Goal: Information Seeking & Learning: Check status

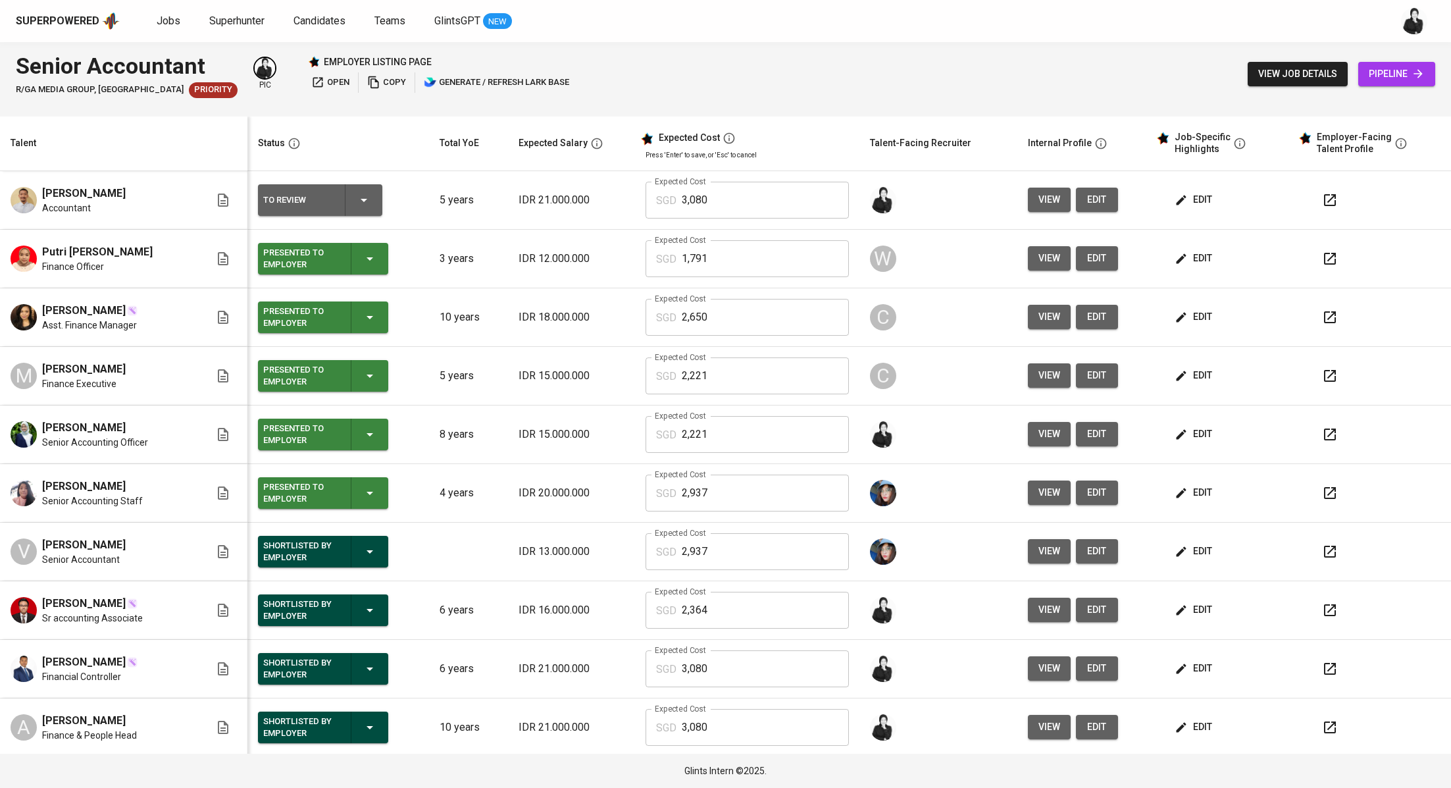
scroll to position [59, 0]
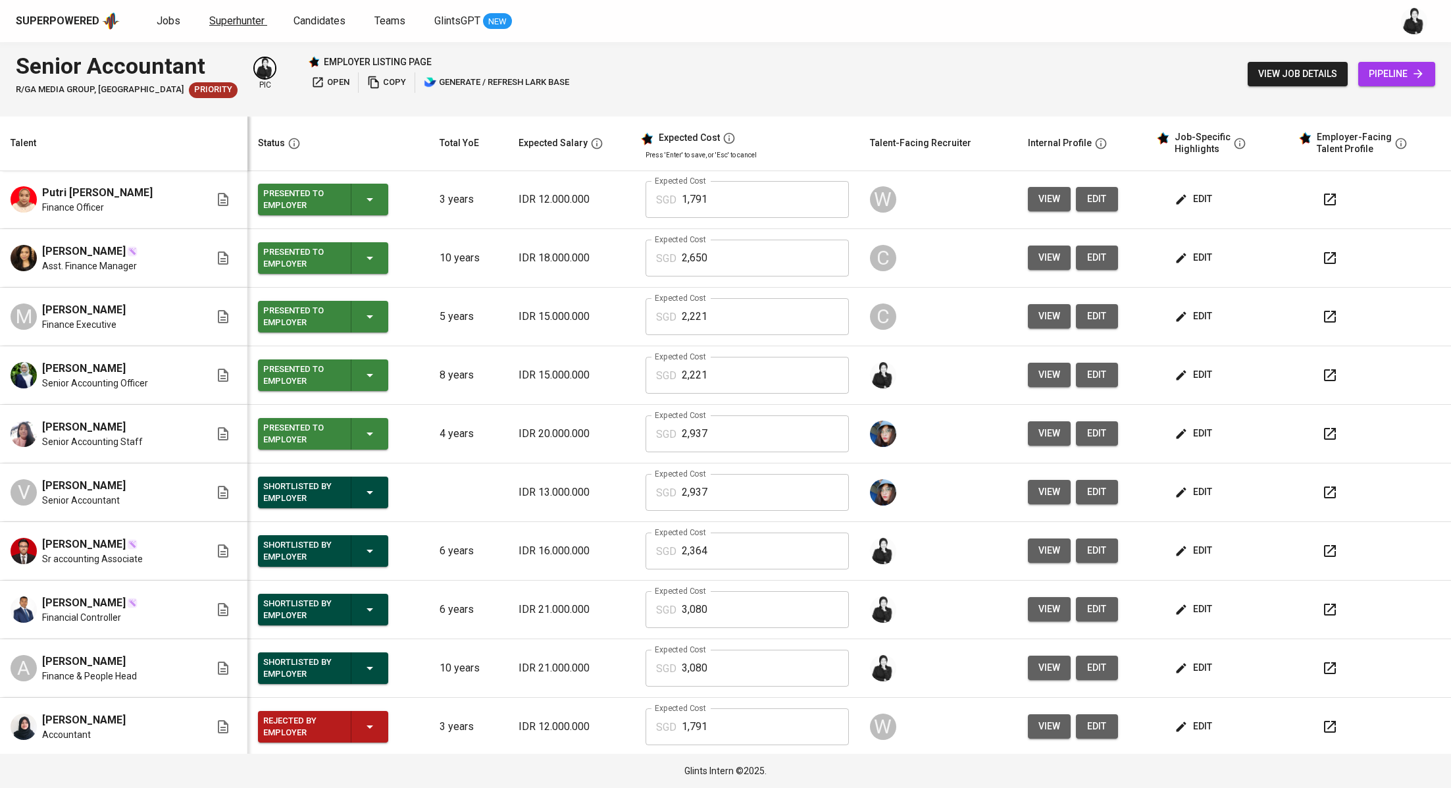
click at [222, 16] on span "Superhunter" at bounding box center [236, 20] width 55 height 13
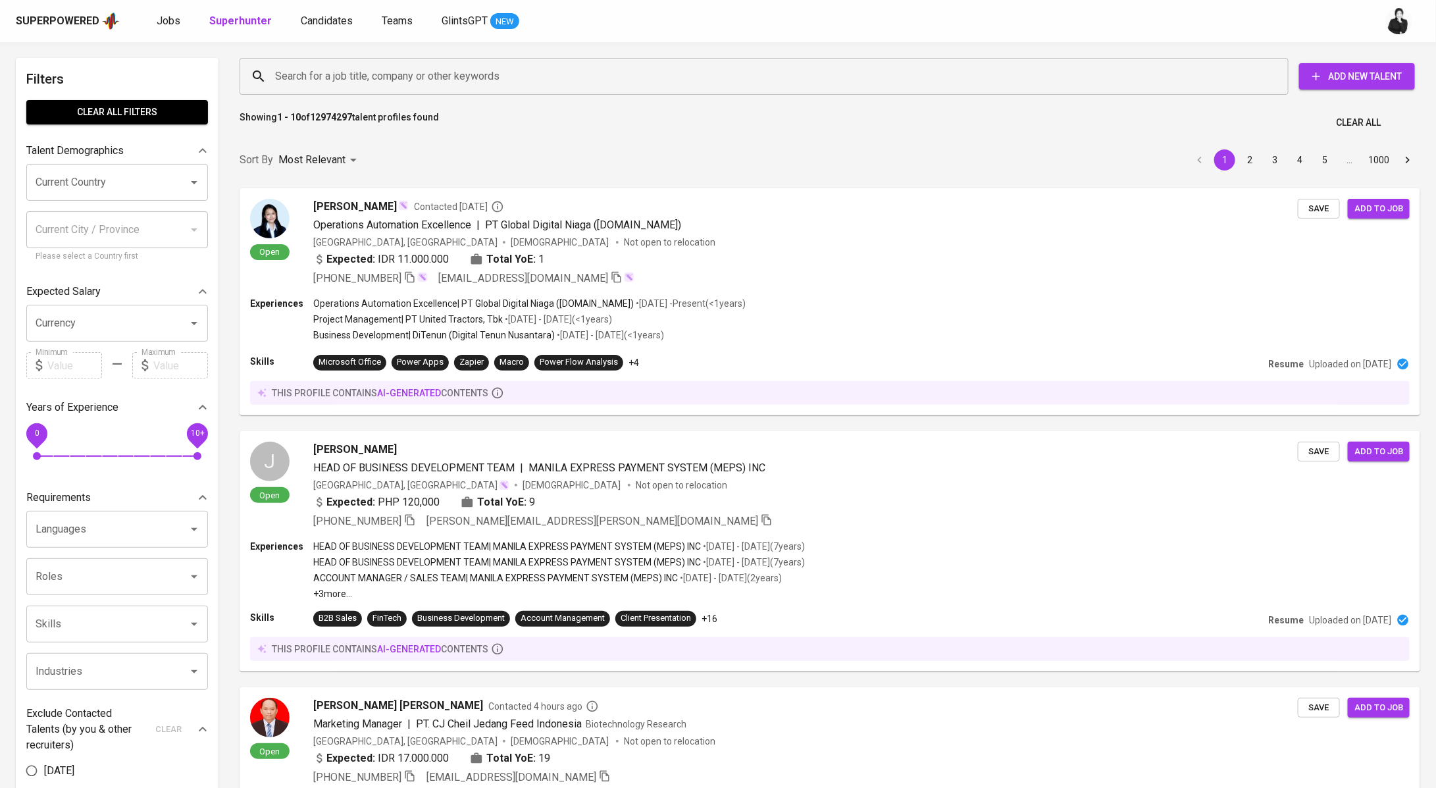
click at [456, 78] on input "Search for a job title, company or other keywords" at bounding box center [767, 76] width 991 height 25
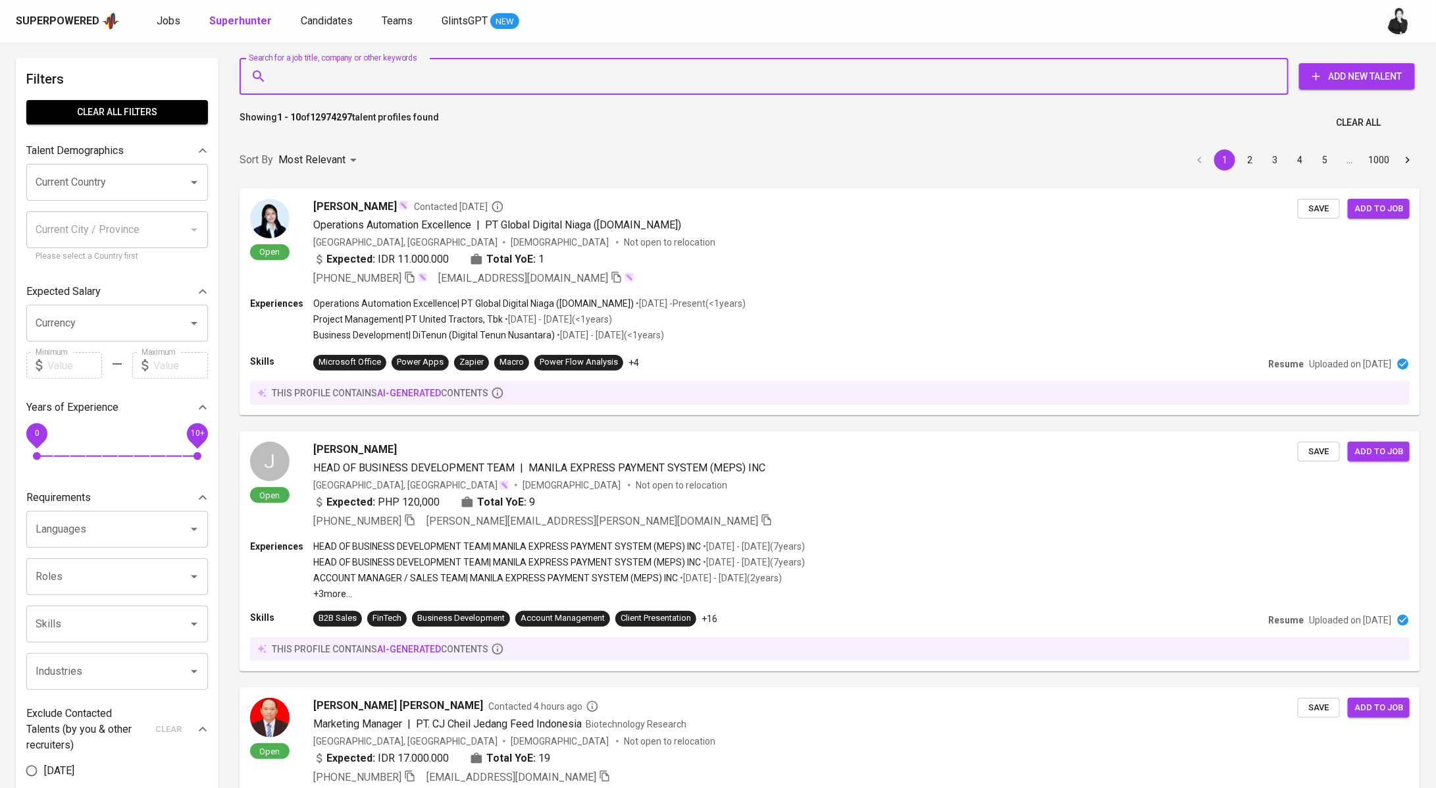
paste input "al [DEMOGRAPHIC_DATA] [EMAIL_ADDRESS][DOMAIN_NAME]"
type input "al [DEMOGRAPHIC_DATA] [EMAIL_ADDRESS][DOMAIN_NAME]"
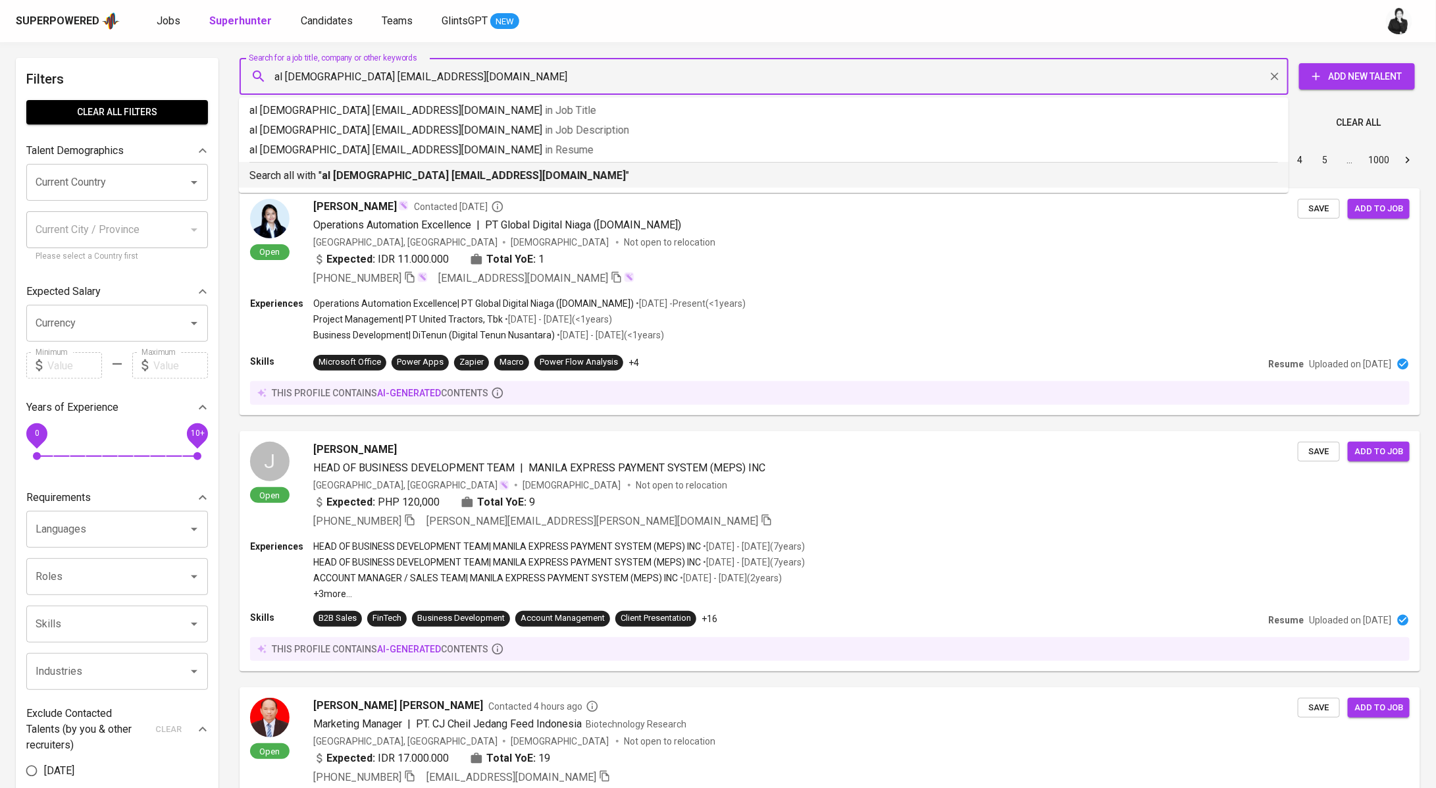
click at [362, 179] on b "al [DEMOGRAPHIC_DATA] [EMAIL_ADDRESS][DOMAIN_NAME]" at bounding box center [474, 175] width 304 height 13
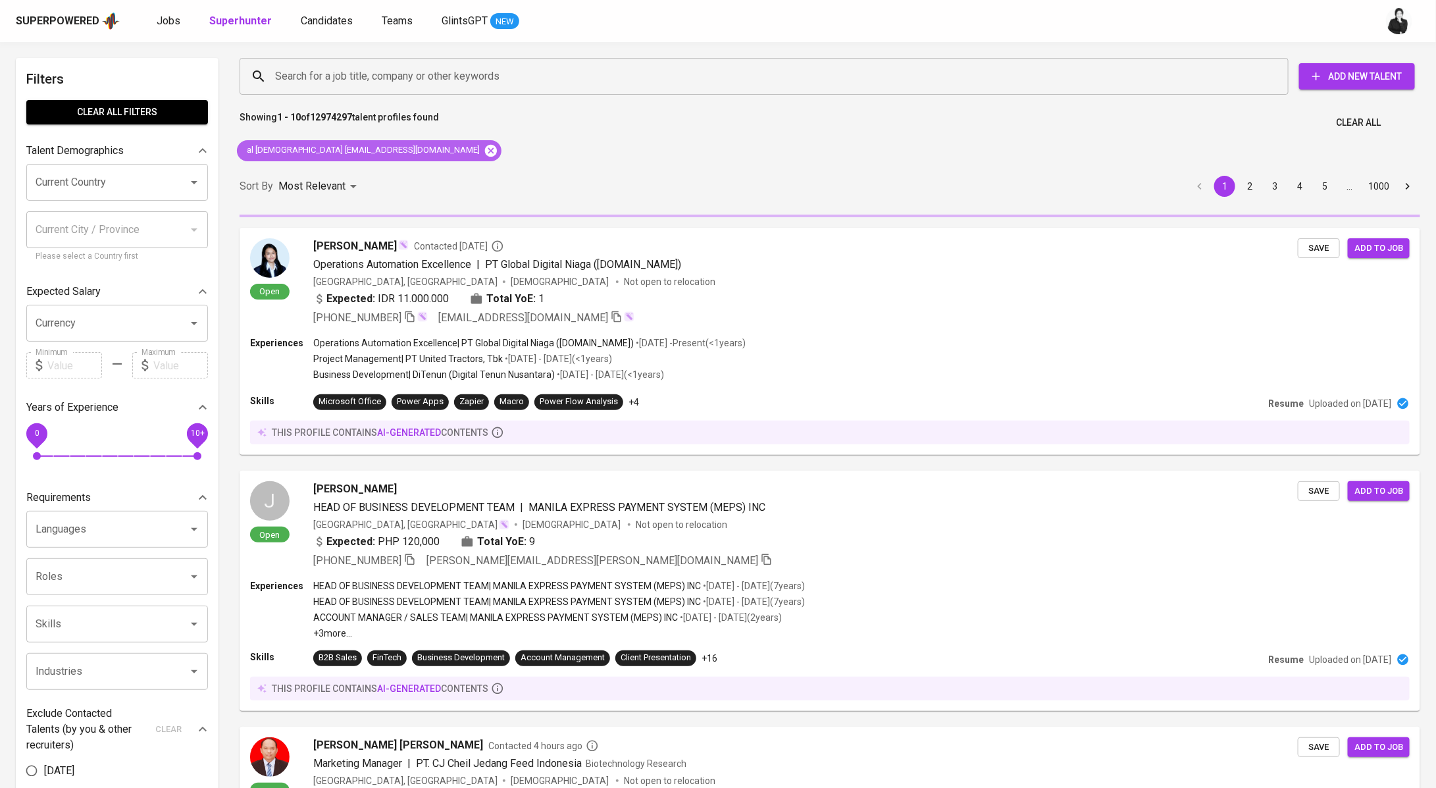
click at [485, 149] on icon at bounding box center [491, 150] width 12 height 12
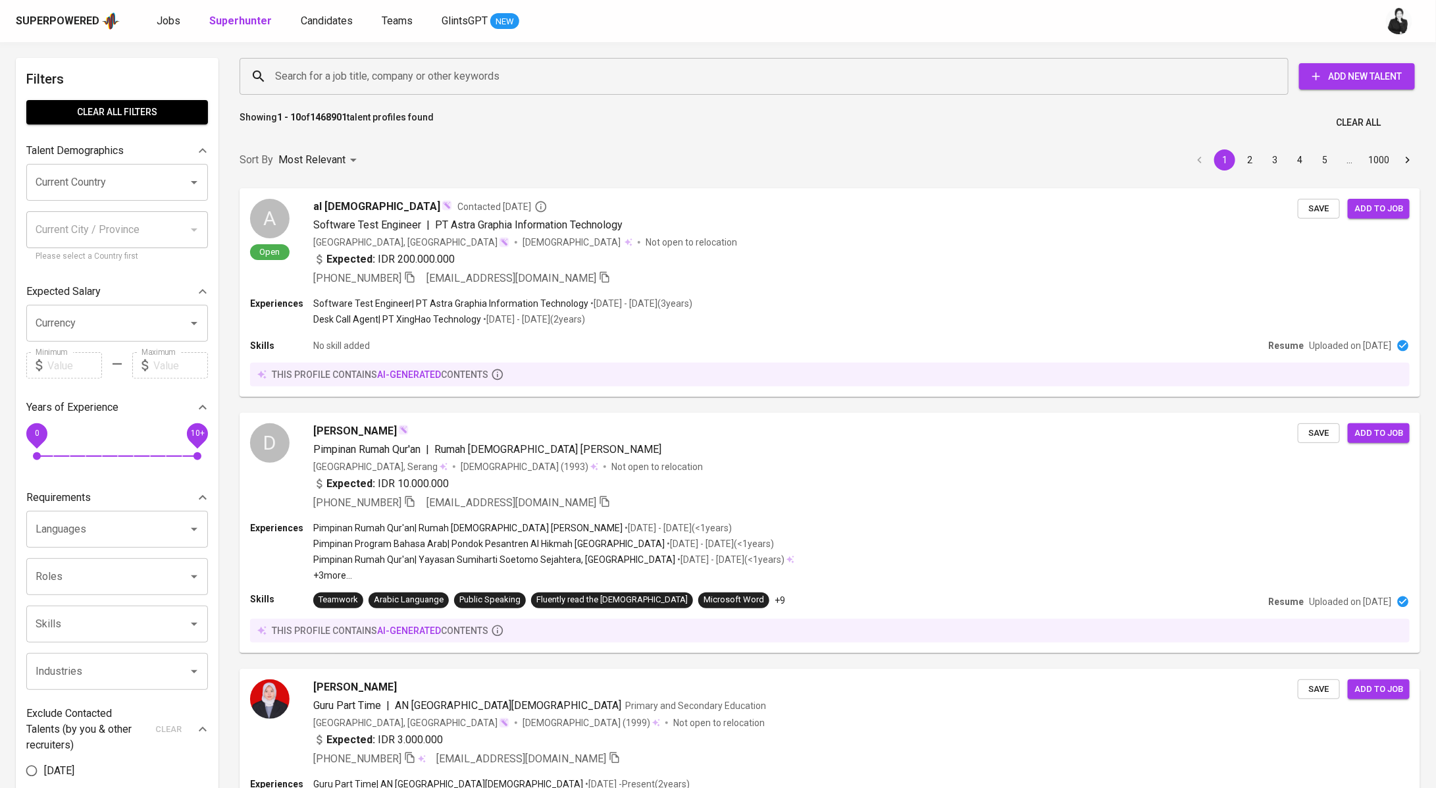
click at [350, 77] on input "Search for a job title, company or other keywords" at bounding box center [767, 76] width 991 height 25
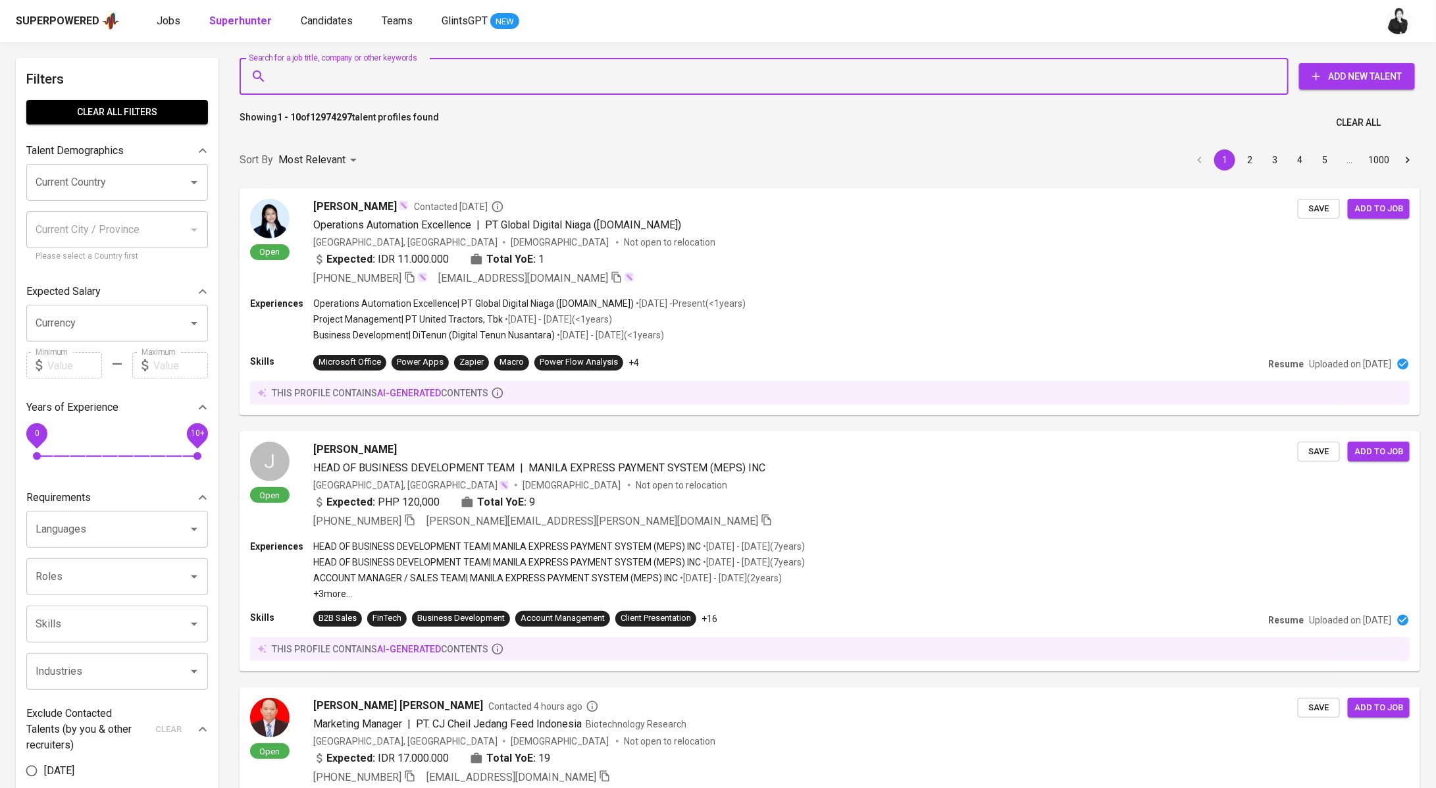
paste input "al [DEMOGRAPHIC_DATA] [EMAIL_ADDRESS][DOMAIN_NAME]"
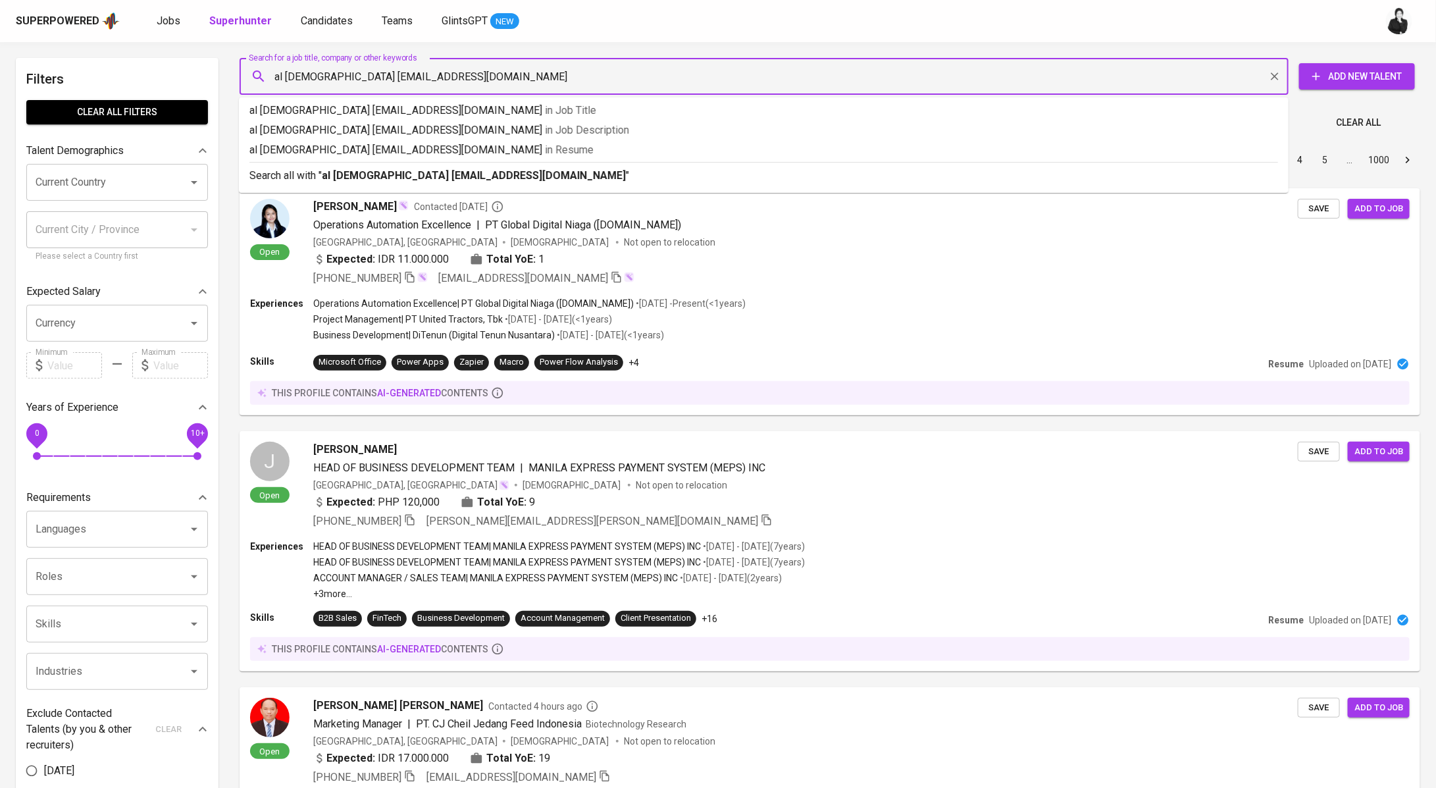
drag, startPoint x: 328, startPoint y: 72, endPoint x: 246, endPoint y: 70, distance: 81.7
click at [246, 70] on div "al [DEMOGRAPHIC_DATA] [EMAIL_ADDRESS][DOMAIN_NAME] Search for a job title, comp…" at bounding box center [764, 76] width 1049 height 37
type input "[EMAIL_ADDRESS][DOMAIN_NAME]"
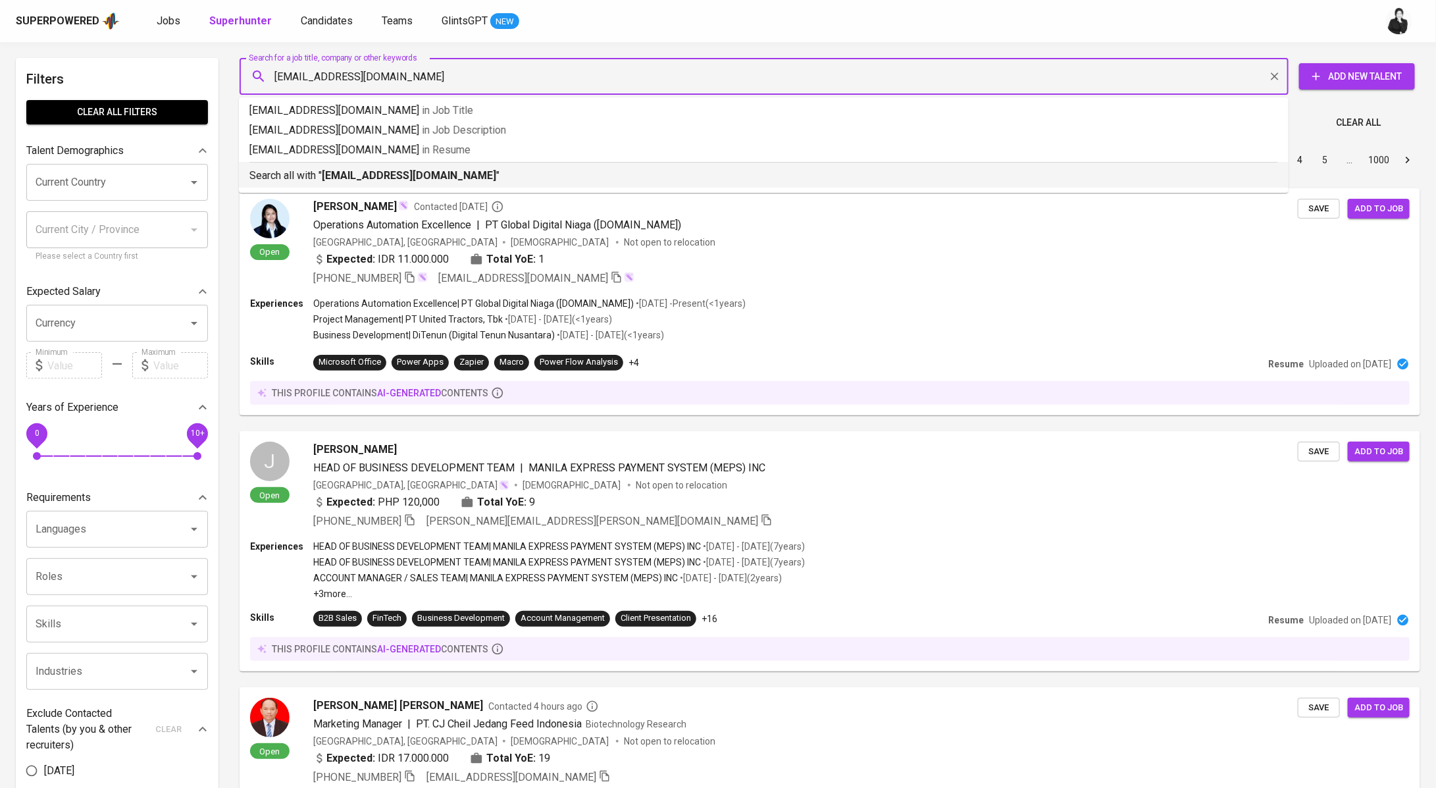
click at [370, 178] on b "[EMAIL_ADDRESS][DOMAIN_NAME]" at bounding box center [409, 175] width 174 height 13
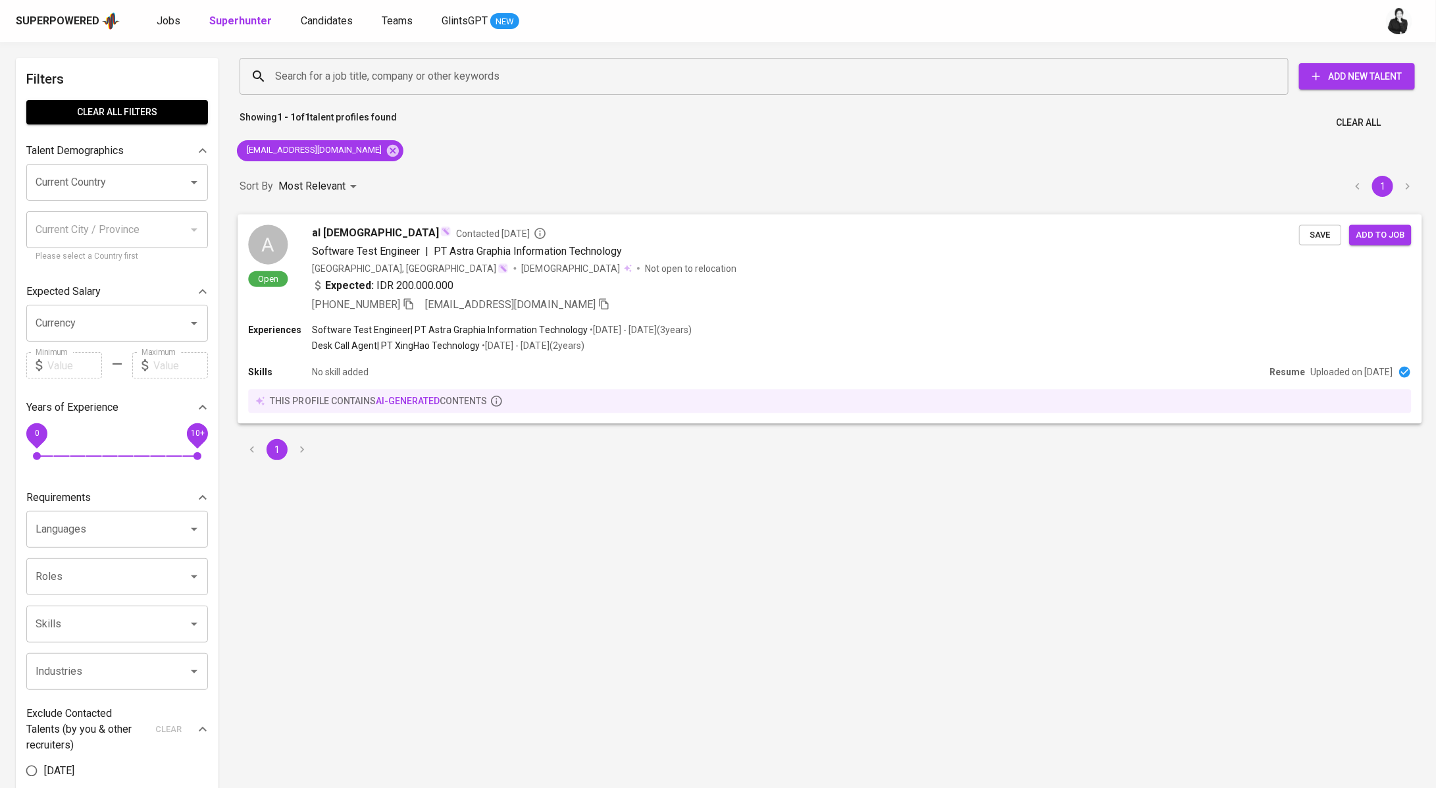
click at [806, 244] on div "Software Test Engineer | PT Astra Graphia Information Technology" at bounding box center [805, 251] width 987 height 16
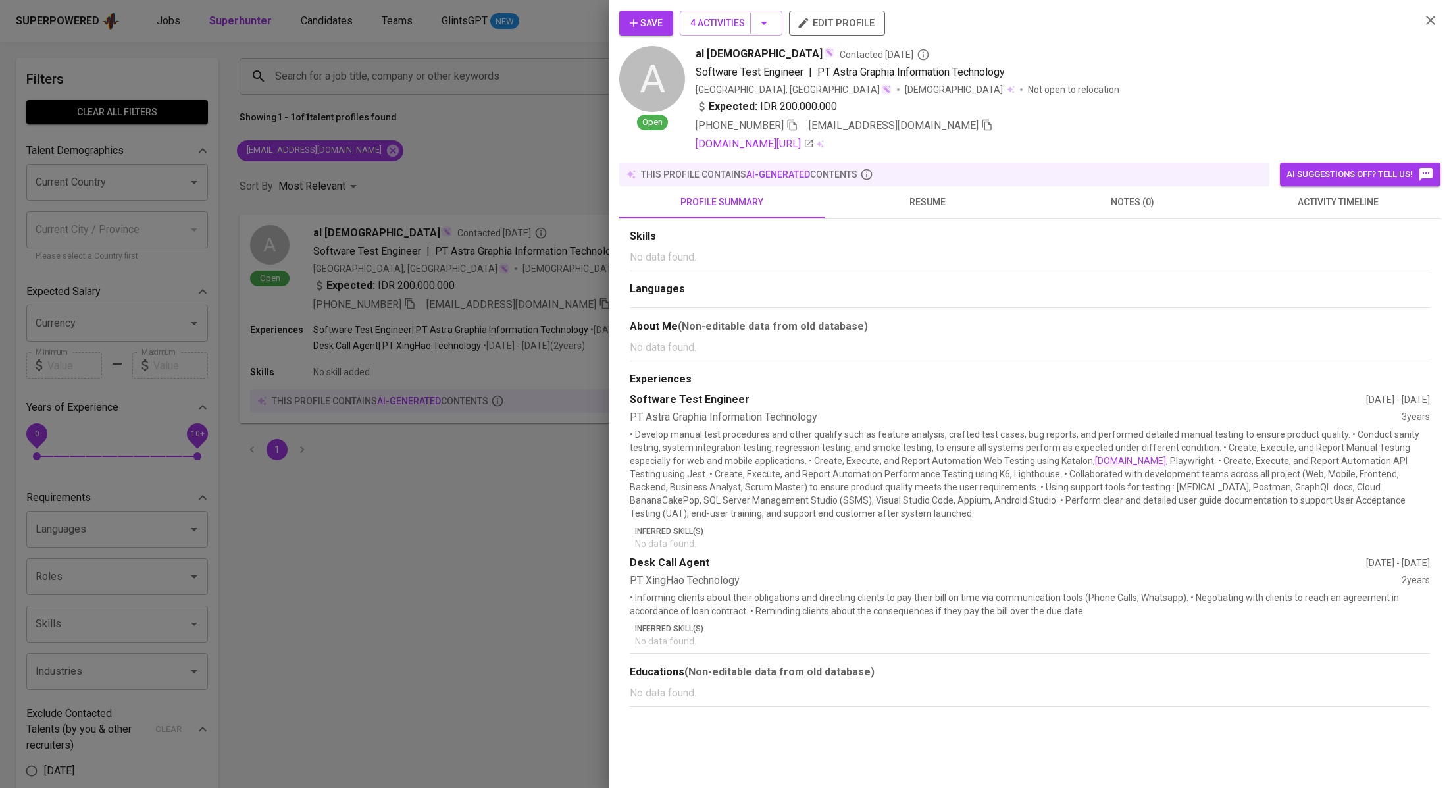
click at [1317, 198] on span "activity timeline" at bounding box center [1338, 202] width 190 height 16
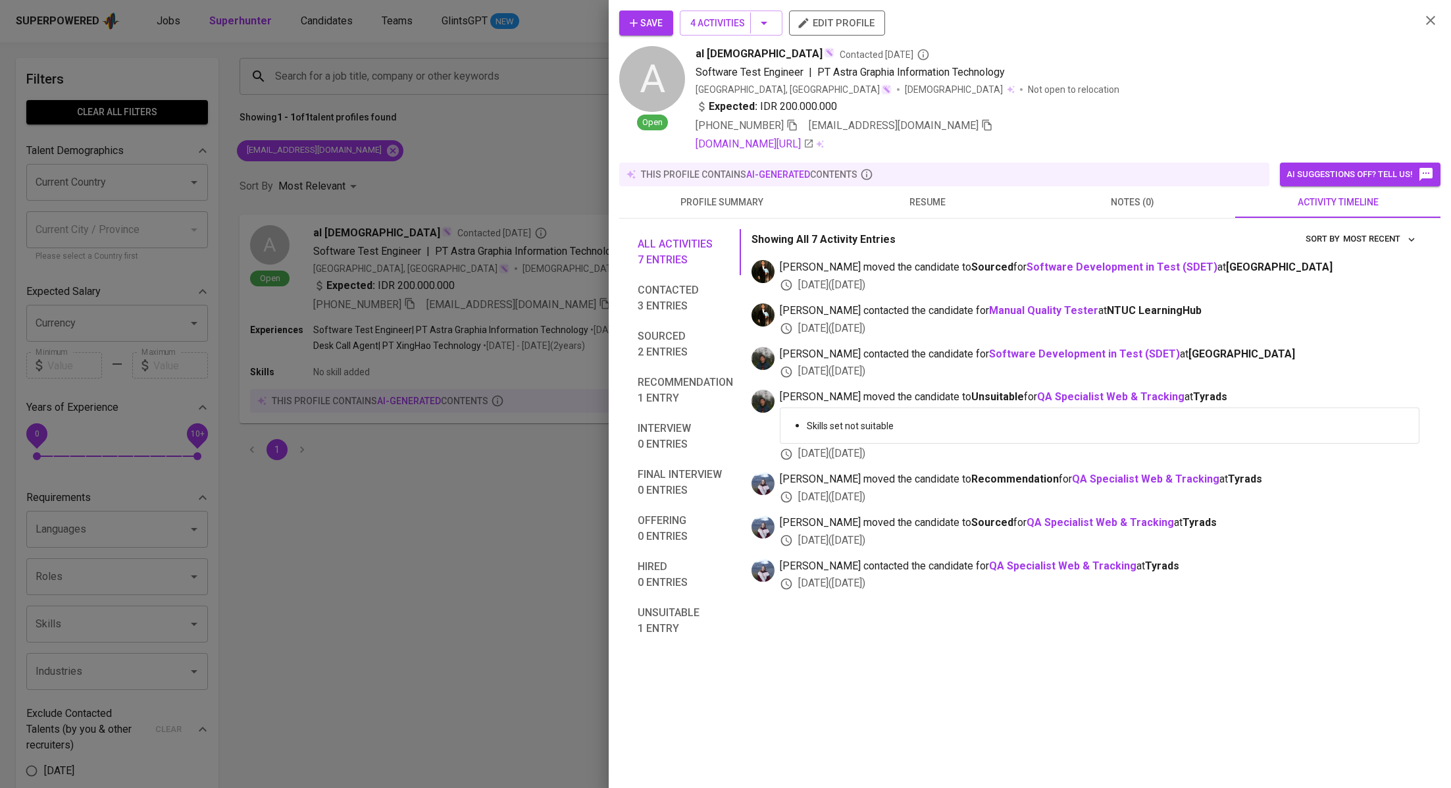
click at [479, 494] on div at bounding box center [725, 394] width 1451 height 788
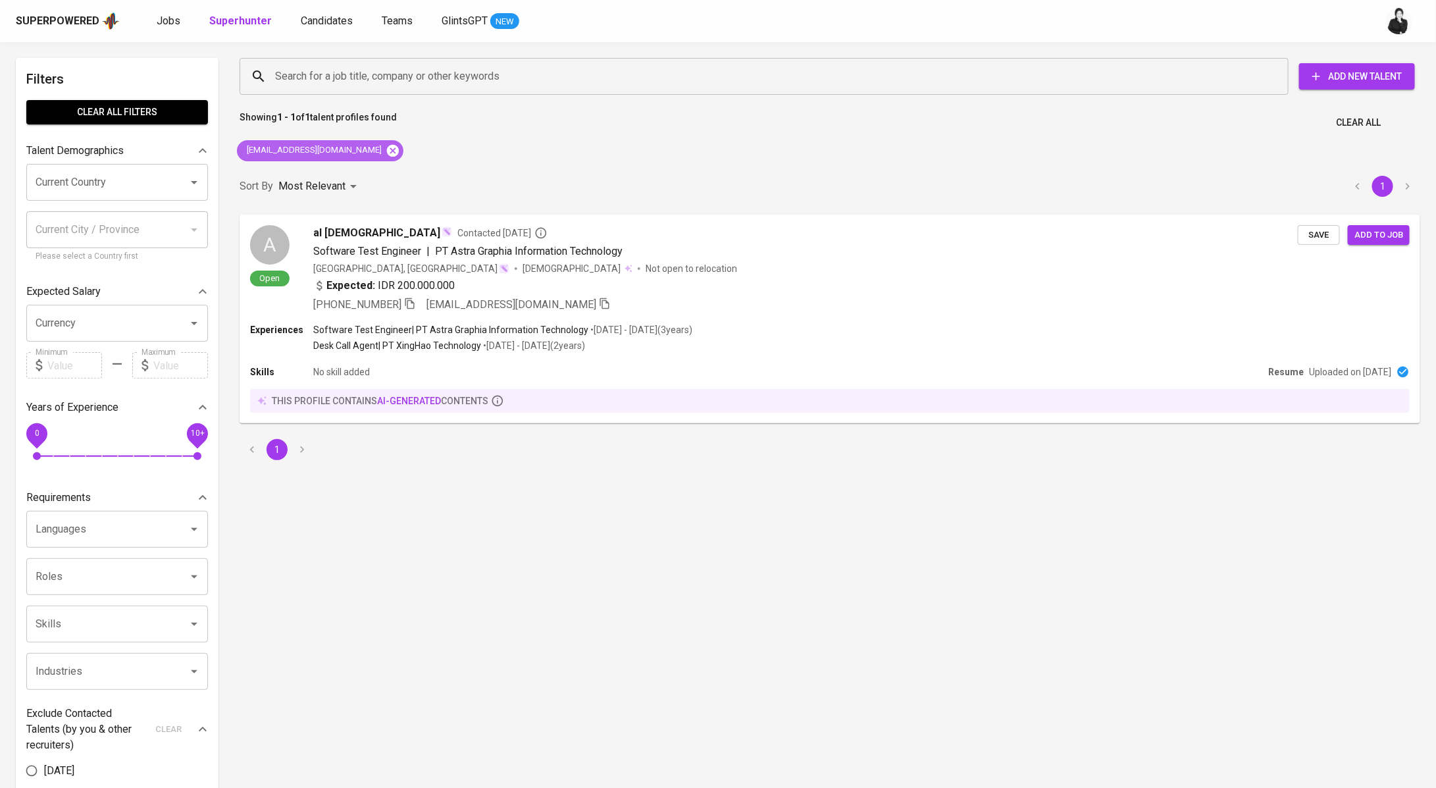
click at [387, 149] on icon at bounding box center [393, 150] width 12 height 12
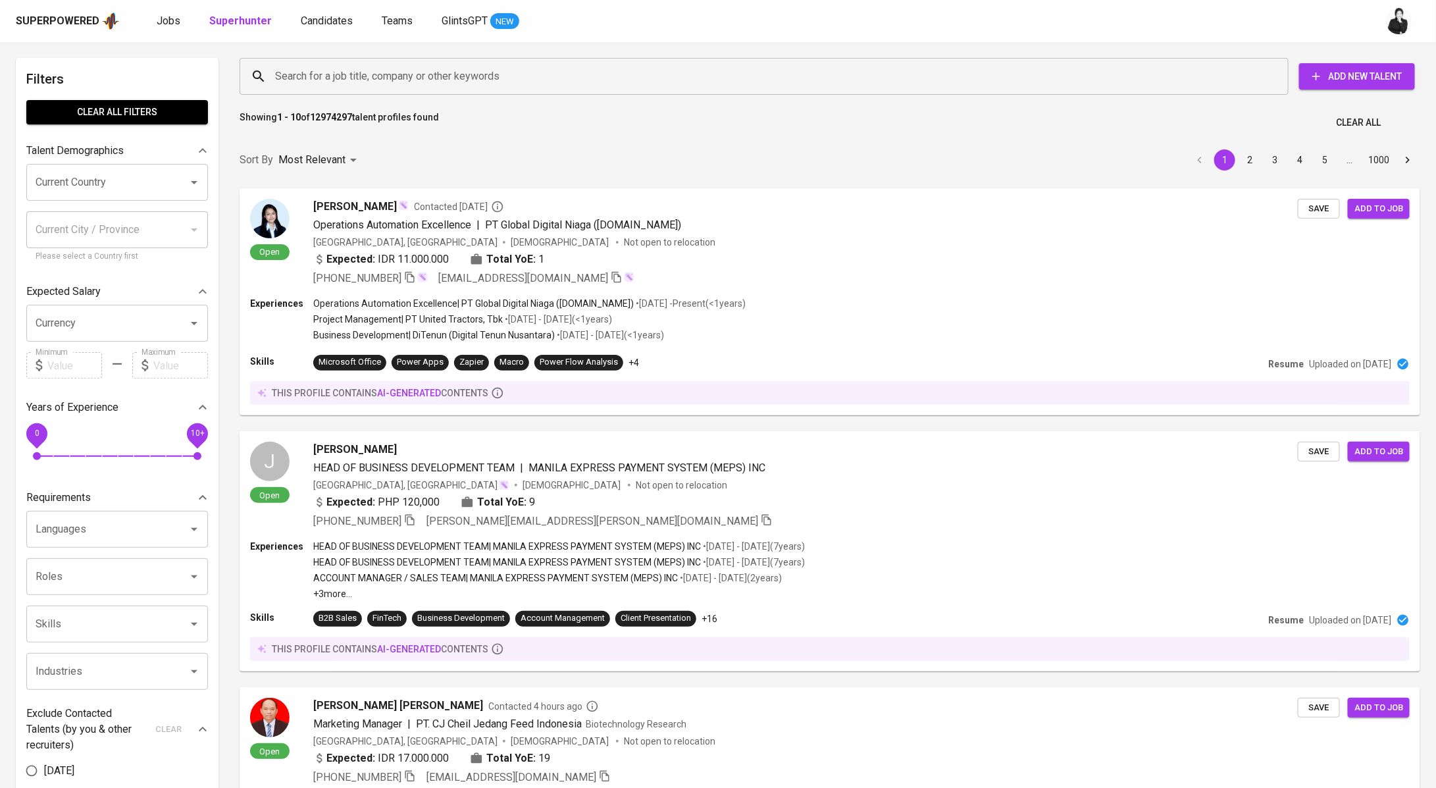
click at [476, 83] on input "Search for a job title, company or other keywords" at bounding box center [767, 76] width 991 height 25
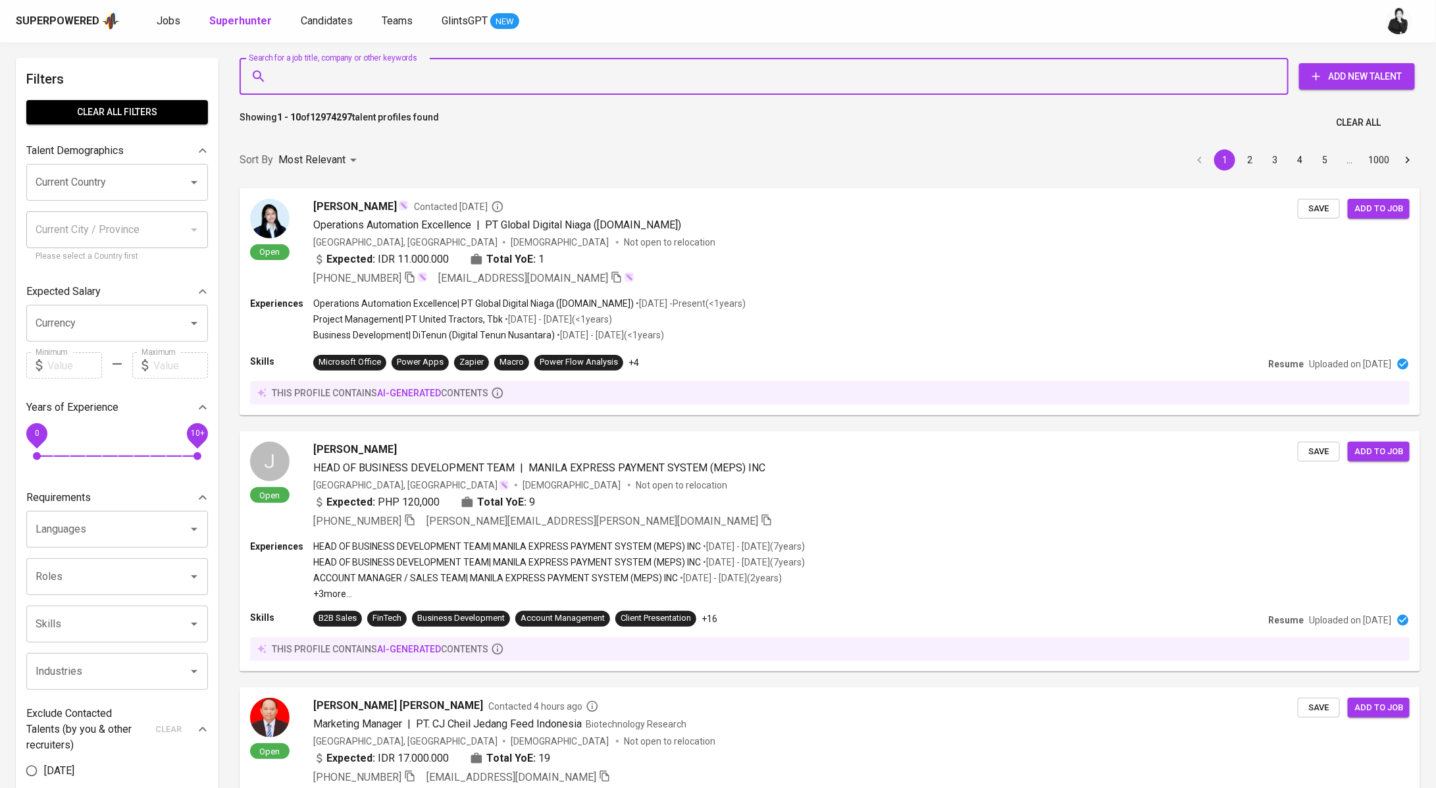
paste input "[EMAIL_ADDRESS][DOMAIN_NAME]"
type input "[EMAIL_ADDRESS][DOMAIN_NAME]"
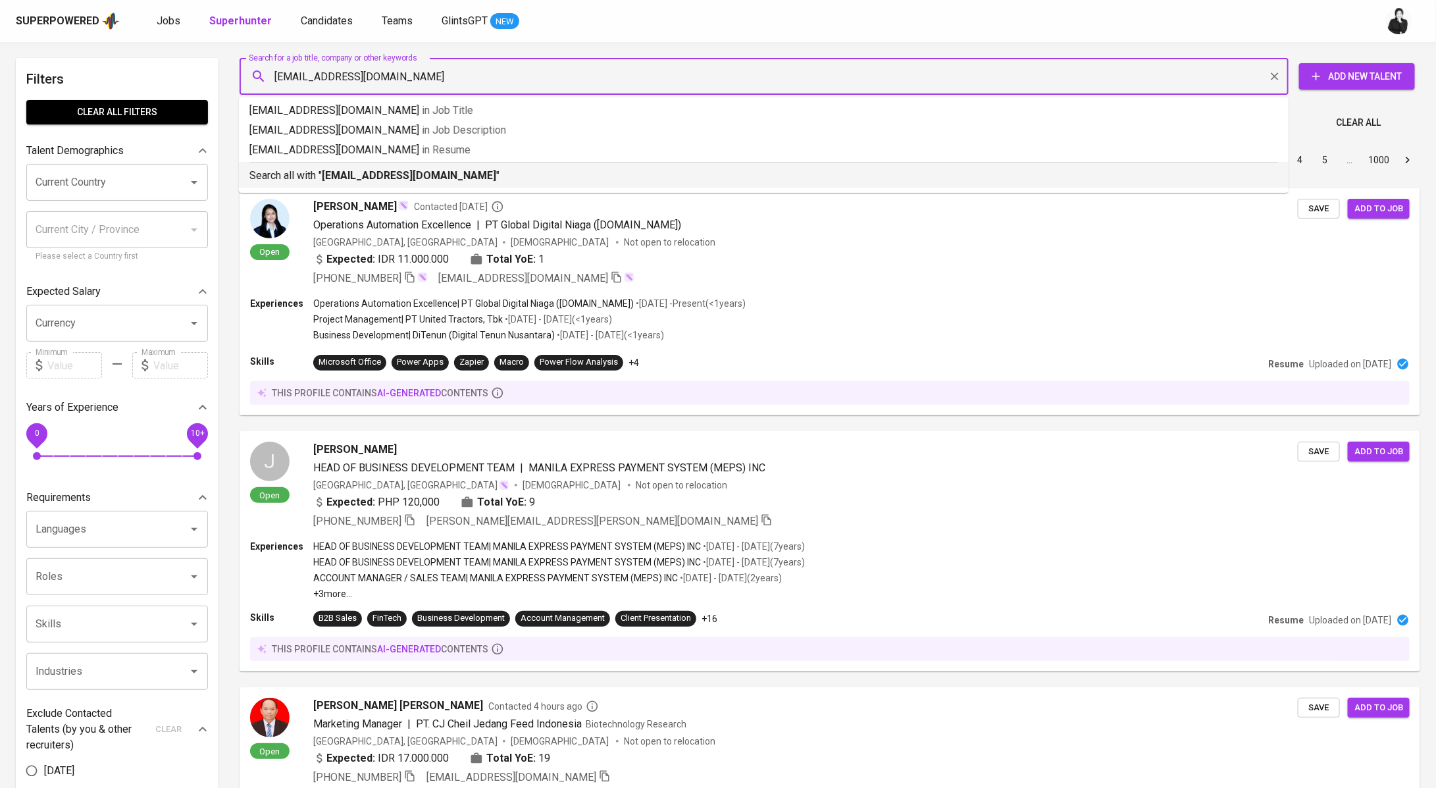
click at [459, 175] on b "[EMAIL_ADDRESS][DOMAIN_NAME]" at bounding box center [409, 175] width 174 height 13
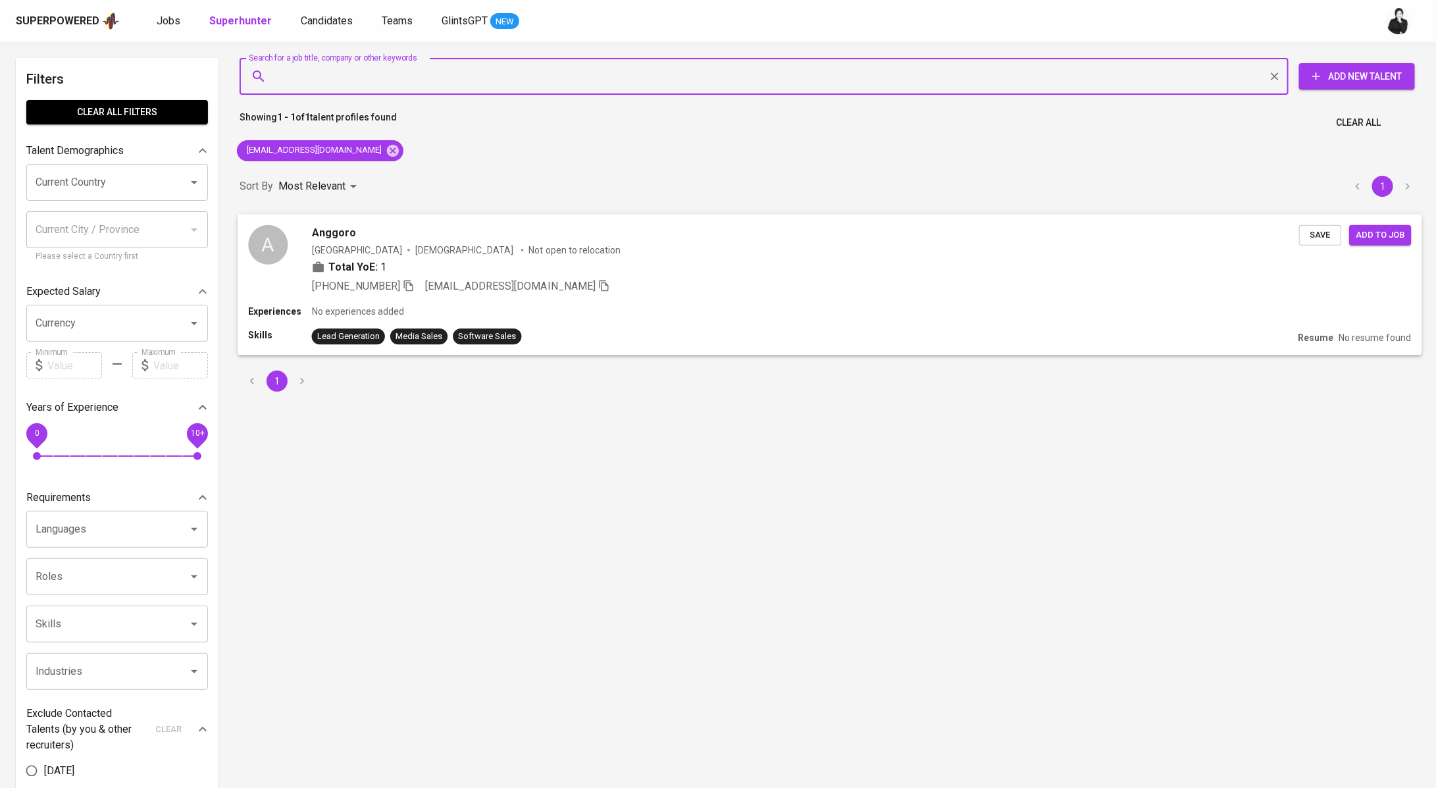
click at [404, 238] on div "Anggoro" at bounding box center [805, 232] width 987 height 16
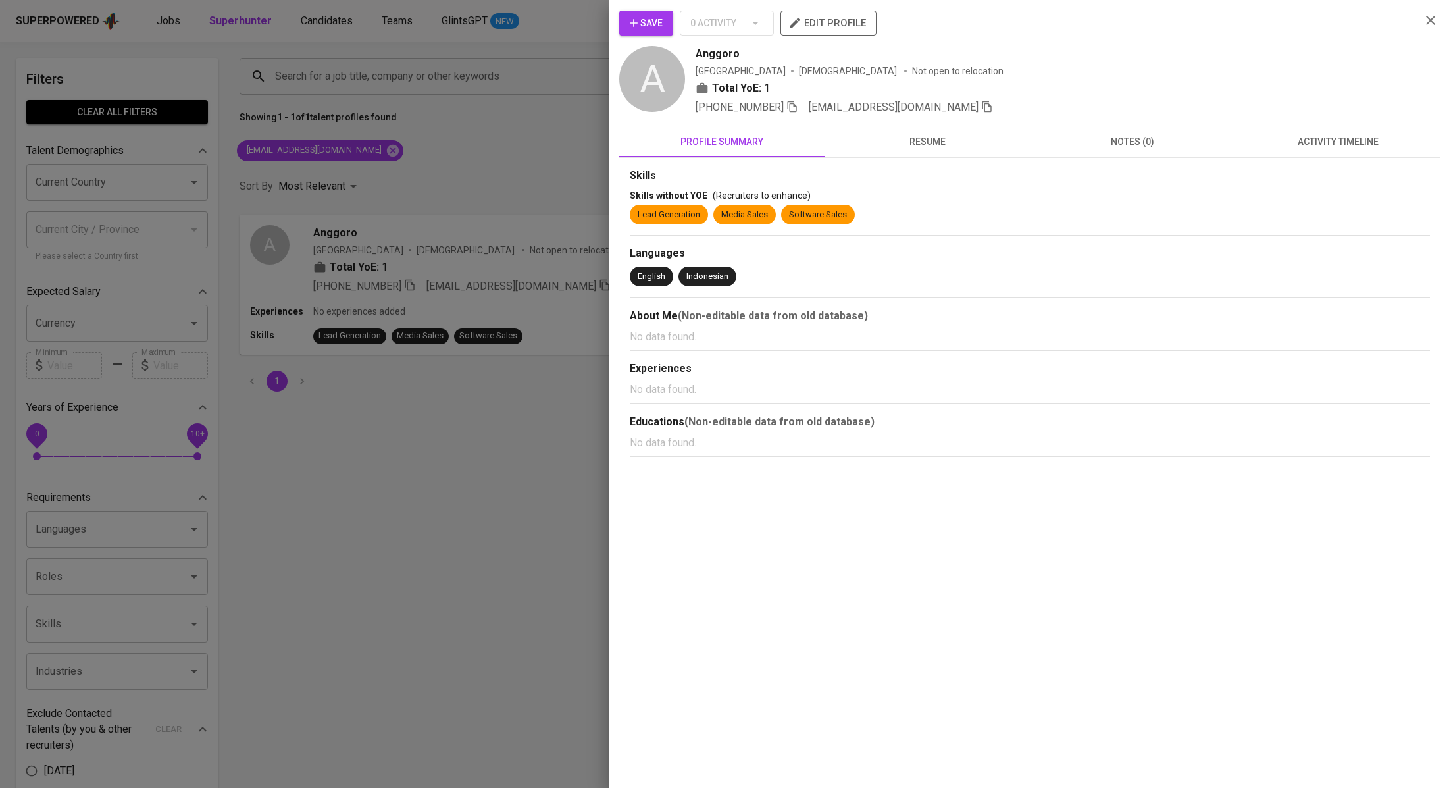
click at [1301, 156] on button "activity timeline" at bounding box center [1338, 142] width 205 height 32
